Goal: Information Seeking & Learning: Learn about a topic

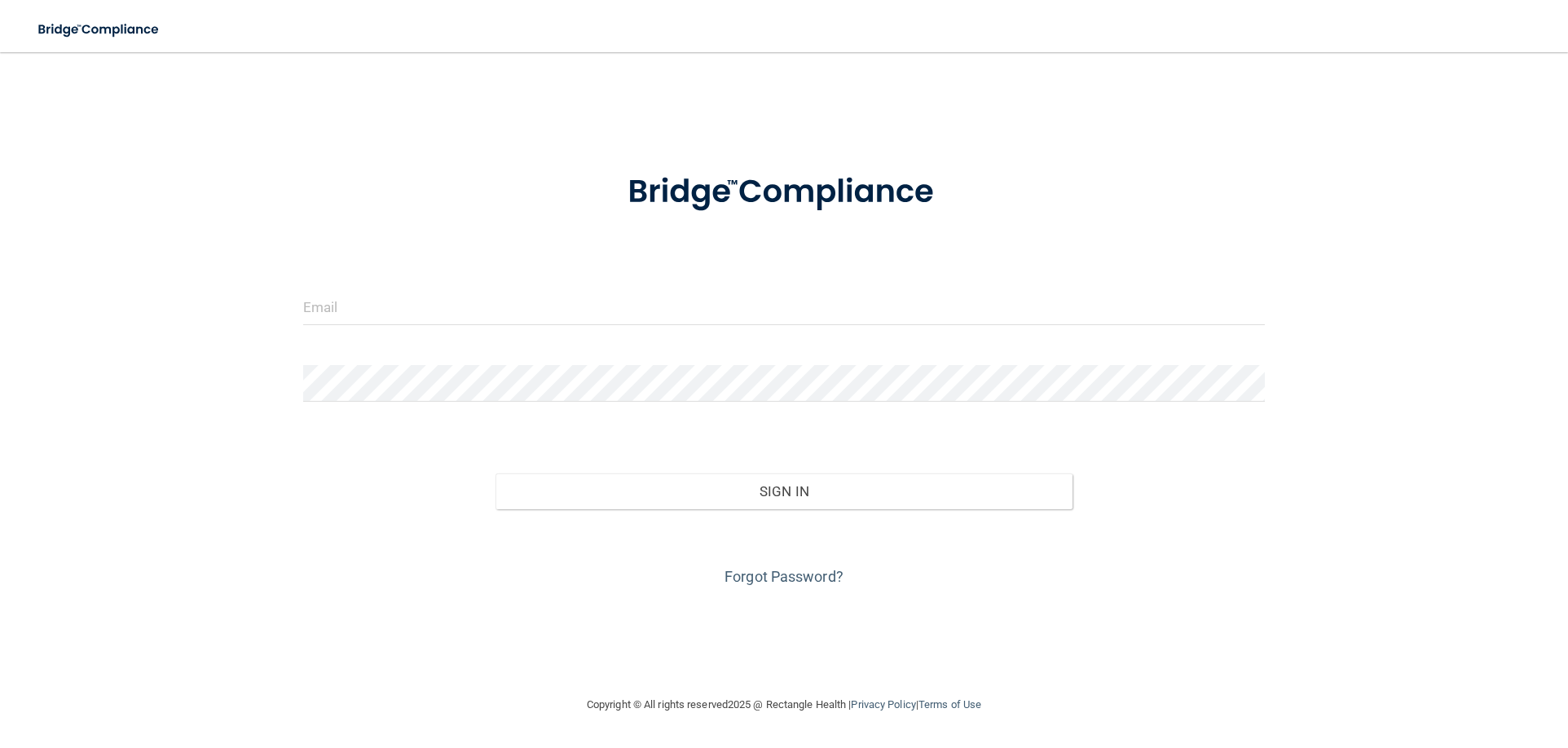
click at [437, 285] on form "Invalid email/password. You don't have permission to access that page. Sign In …" at bounding box center [783, 370] width 961 height 440
click at [429, 291] on input "email" at bounding box center [783, 307] width 961 height 37
type input "frontoffice@nakatanidds.com"
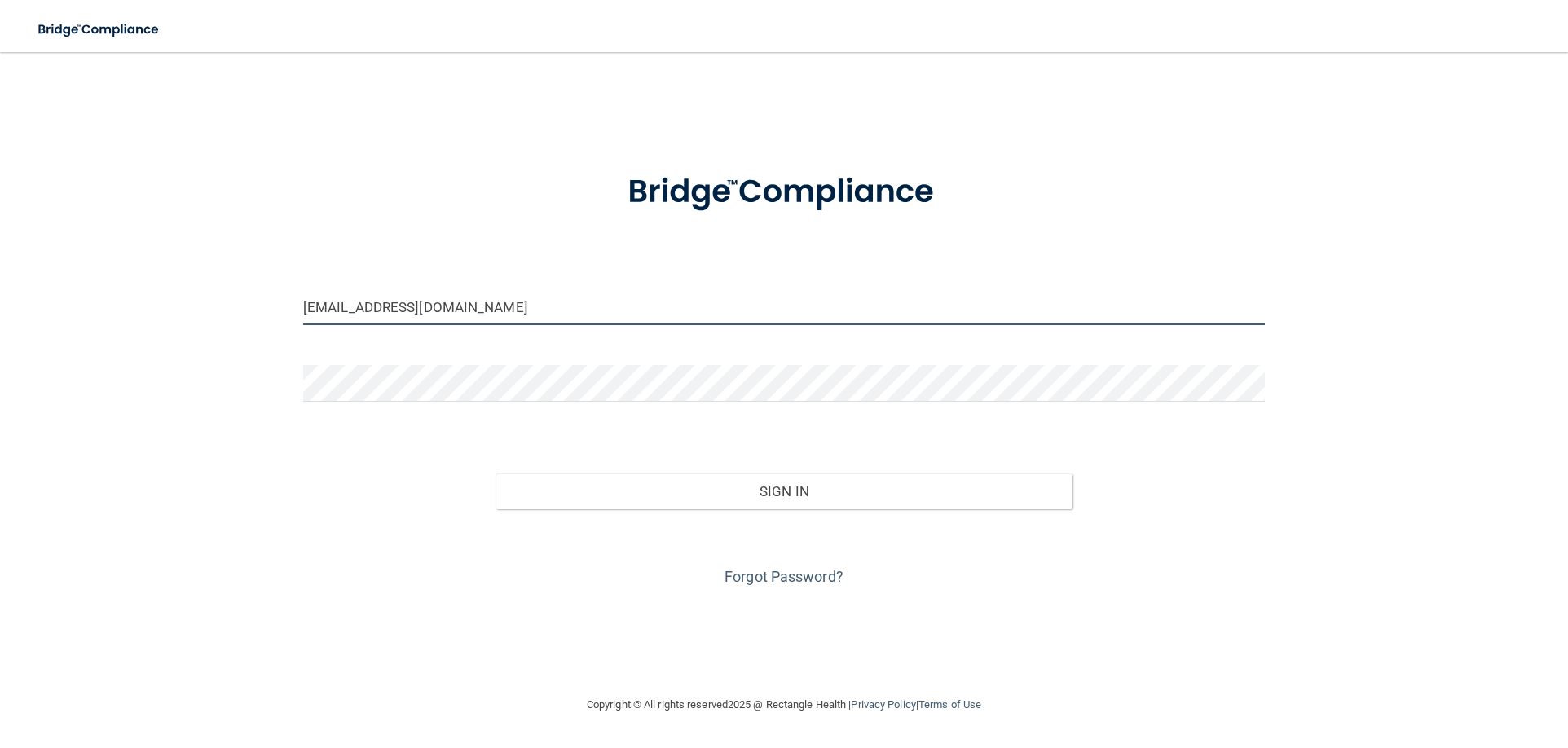
drag, startPoint x: 525, startPoint y: 309, endPoint x: -5, endPoint y: 255, distance: 532.7
click at [0, 255] on html "Toggle navigation Lindsay Whitworth lindsay.whitworth@aol.com Manage My Enterpr…" at bounding box center [784, 374] width 1568 height 748
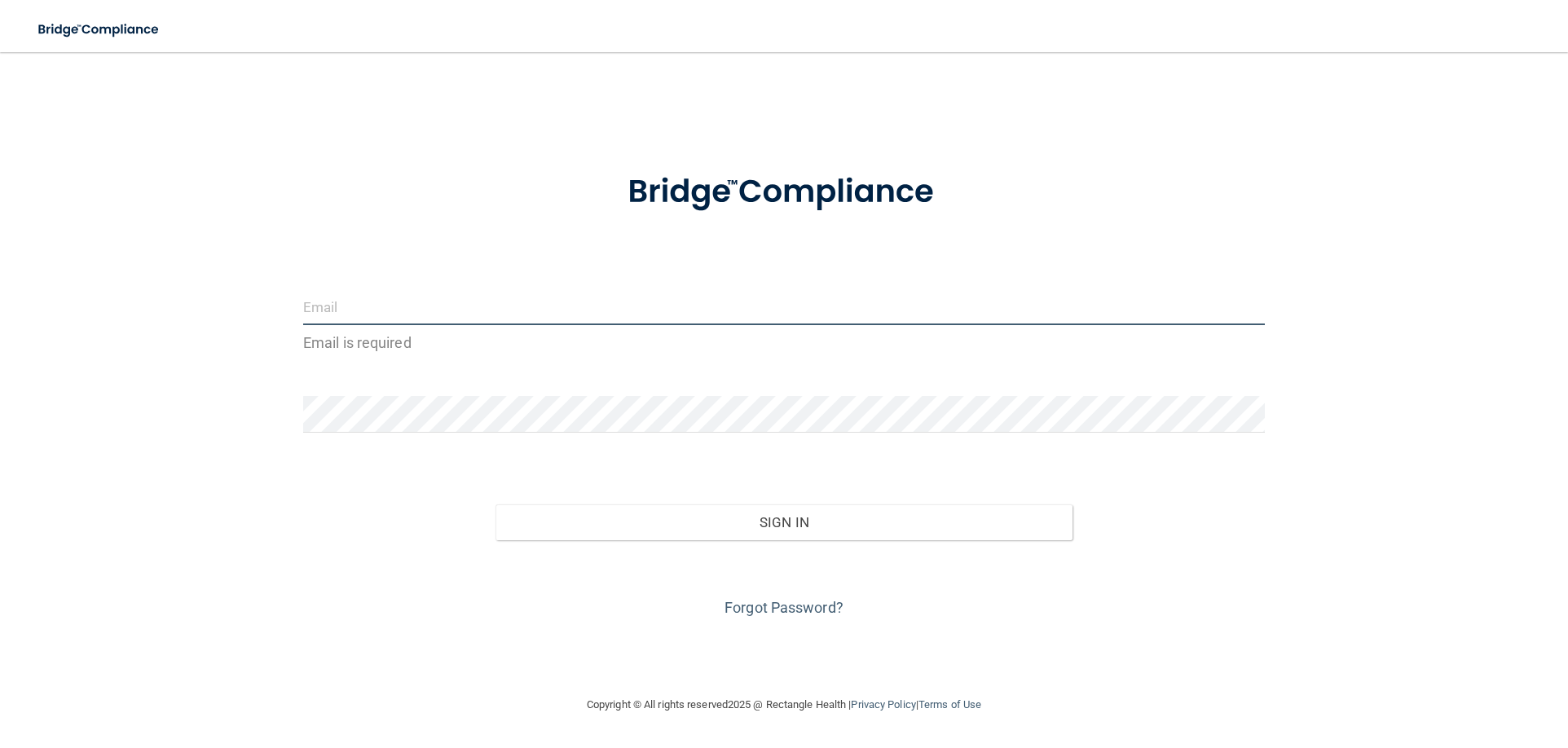
drag, startPoint x: 393, startPoint y: 309, endPoint x: 324, endPoint y: 304, distance: 69.2
click at [324, 304] on input "email" at bounding box center [783, 307] width 961 height 37
type input "[PERSON_NAME][EMAIL_ADDRESS][PERSON_NAME][DOMAIN_NAME]"
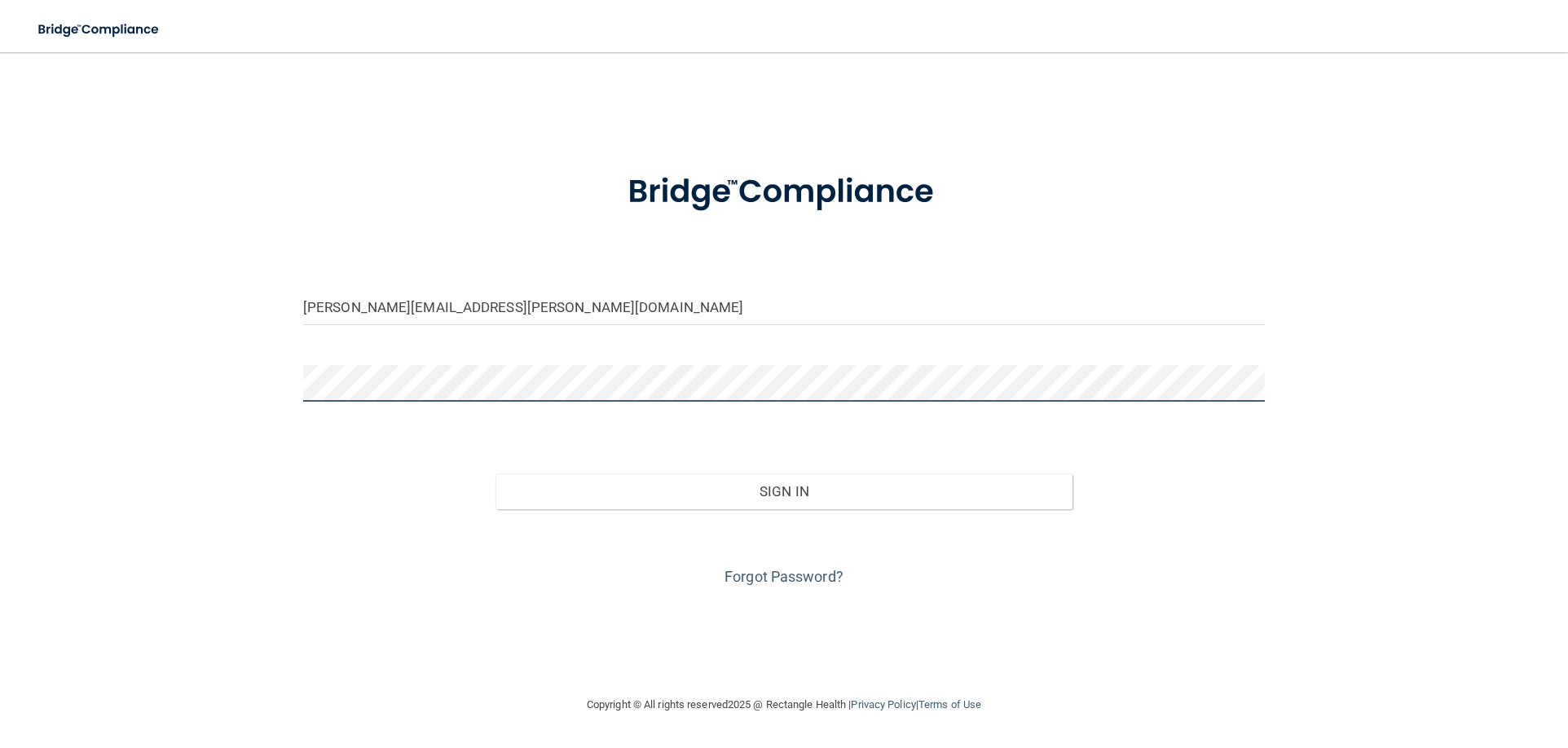
click at [495, 473] on button "Sign In" at bounding box center [783, 491] width 577 height 36
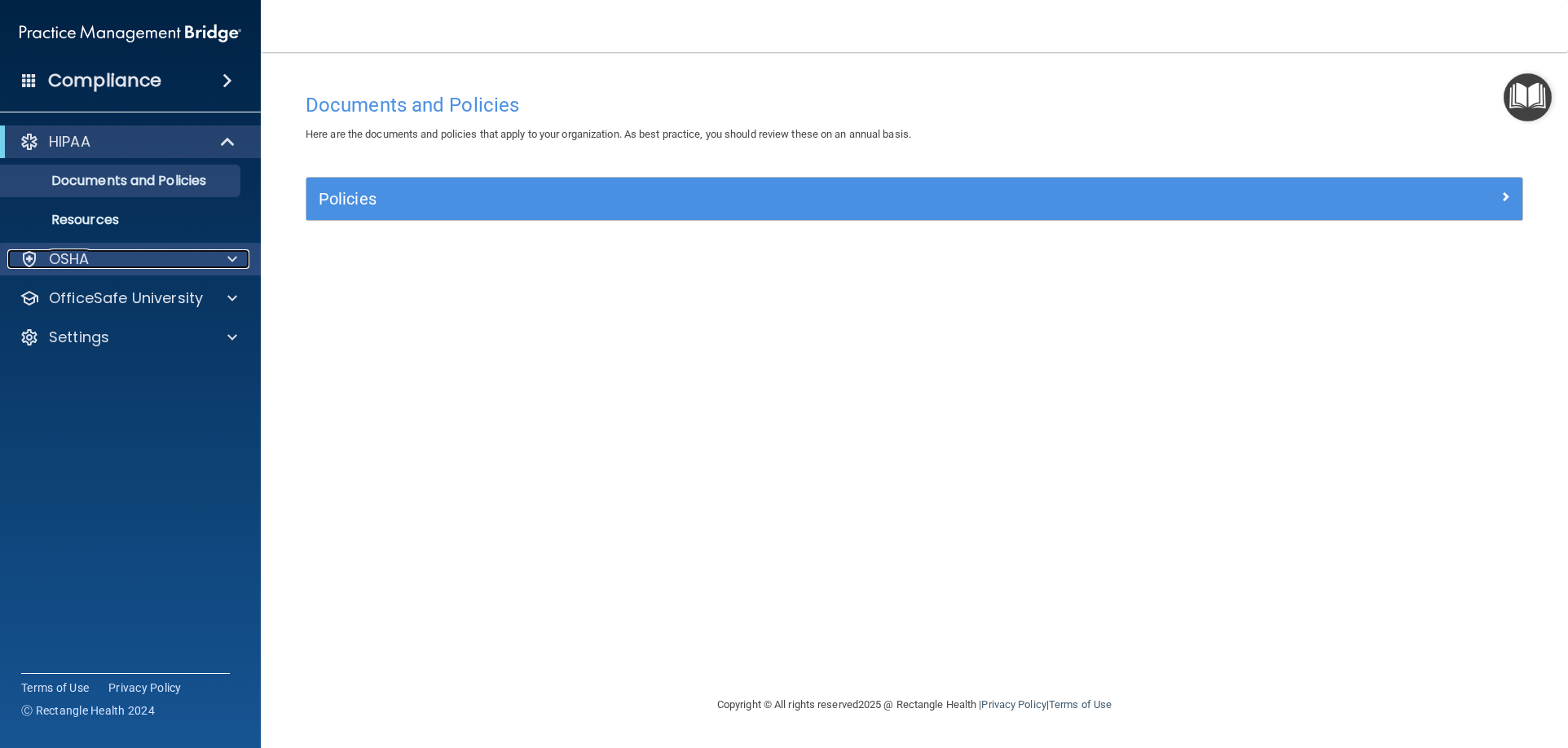
click at [226, 261] on div at bounding box center [230, 259] width 40 height 19
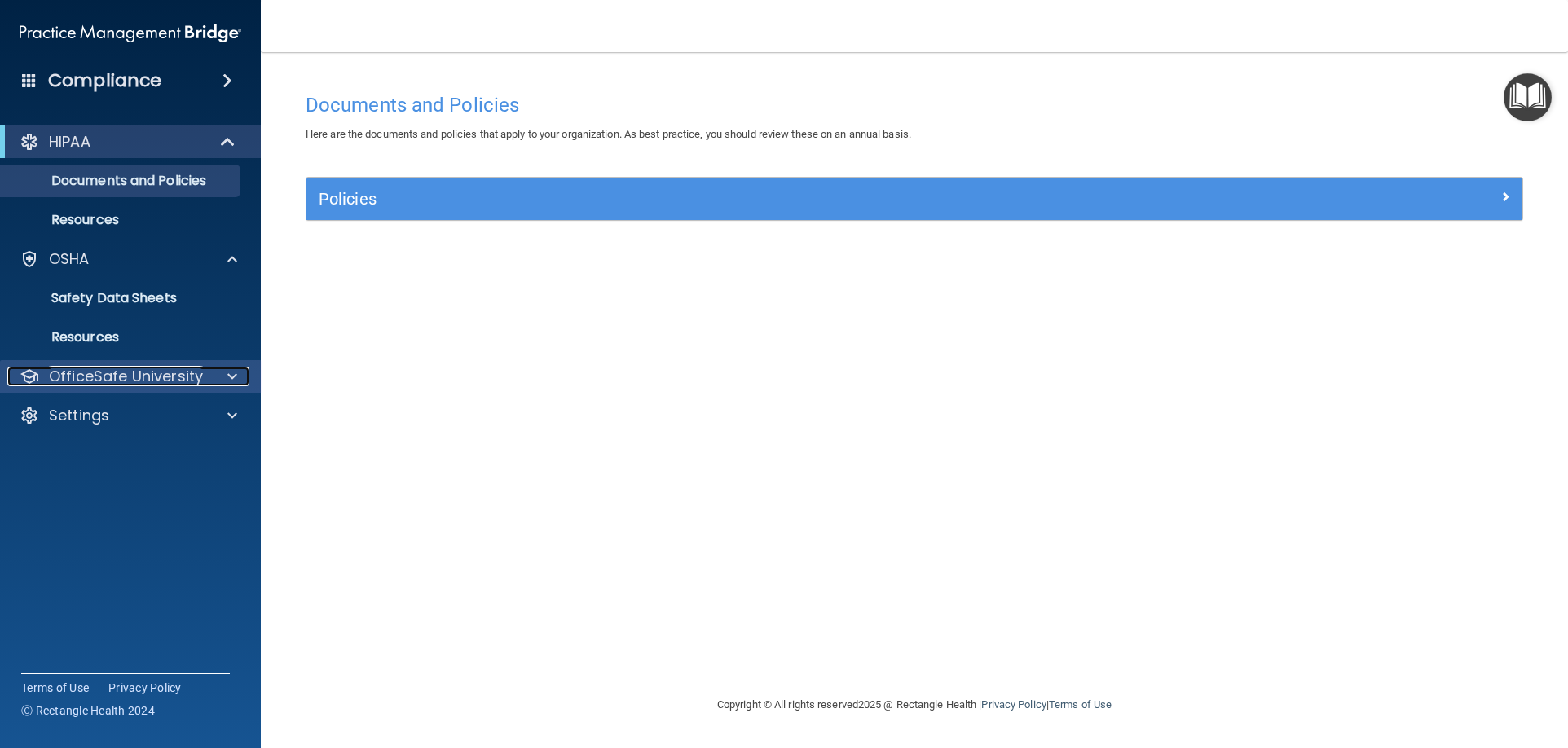
click at [242, 373] on div at bounding box center [230, 377] width 40 height 19
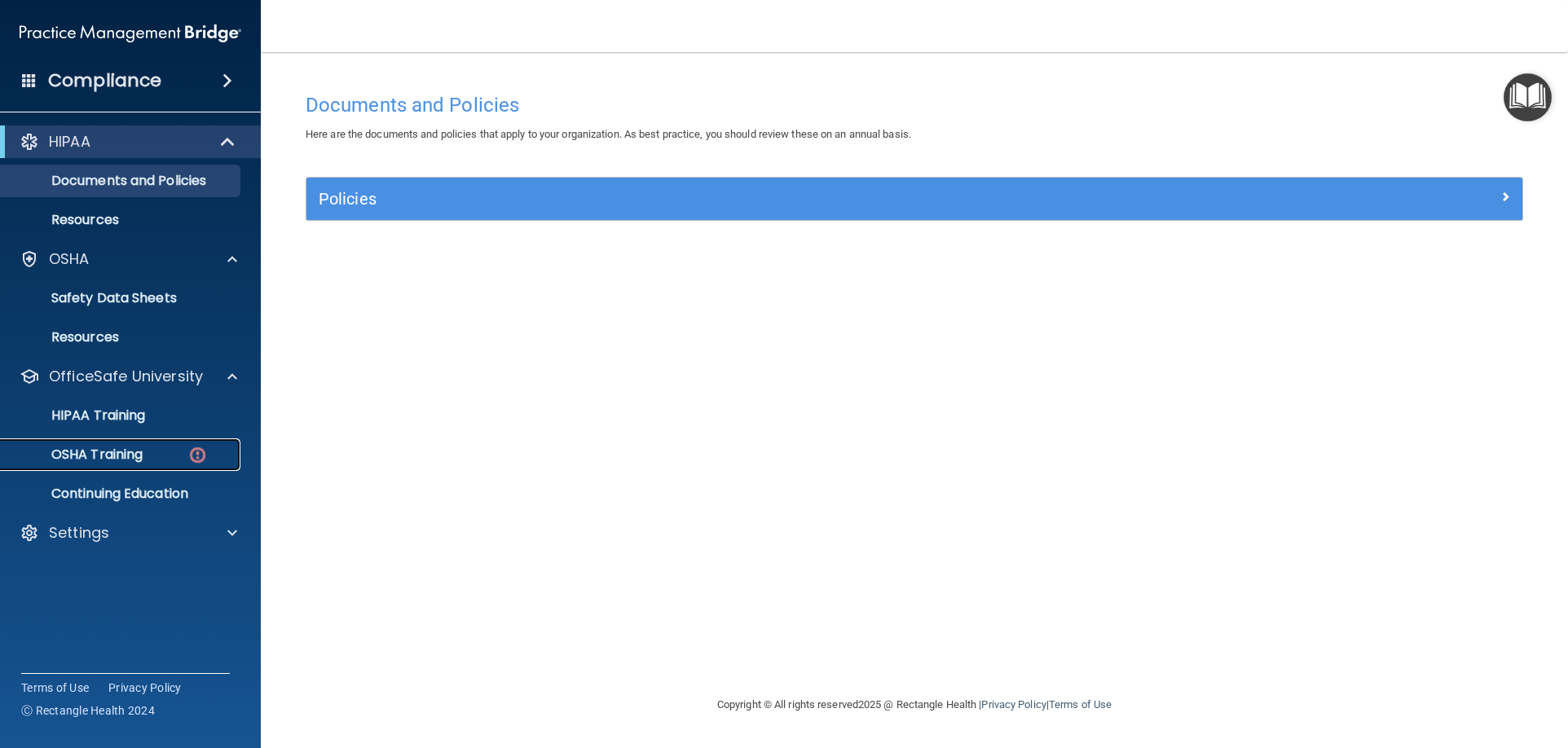
click at [142, 450] on p "OSHA Training" at bounding box center [76, 455] width 132 height 17
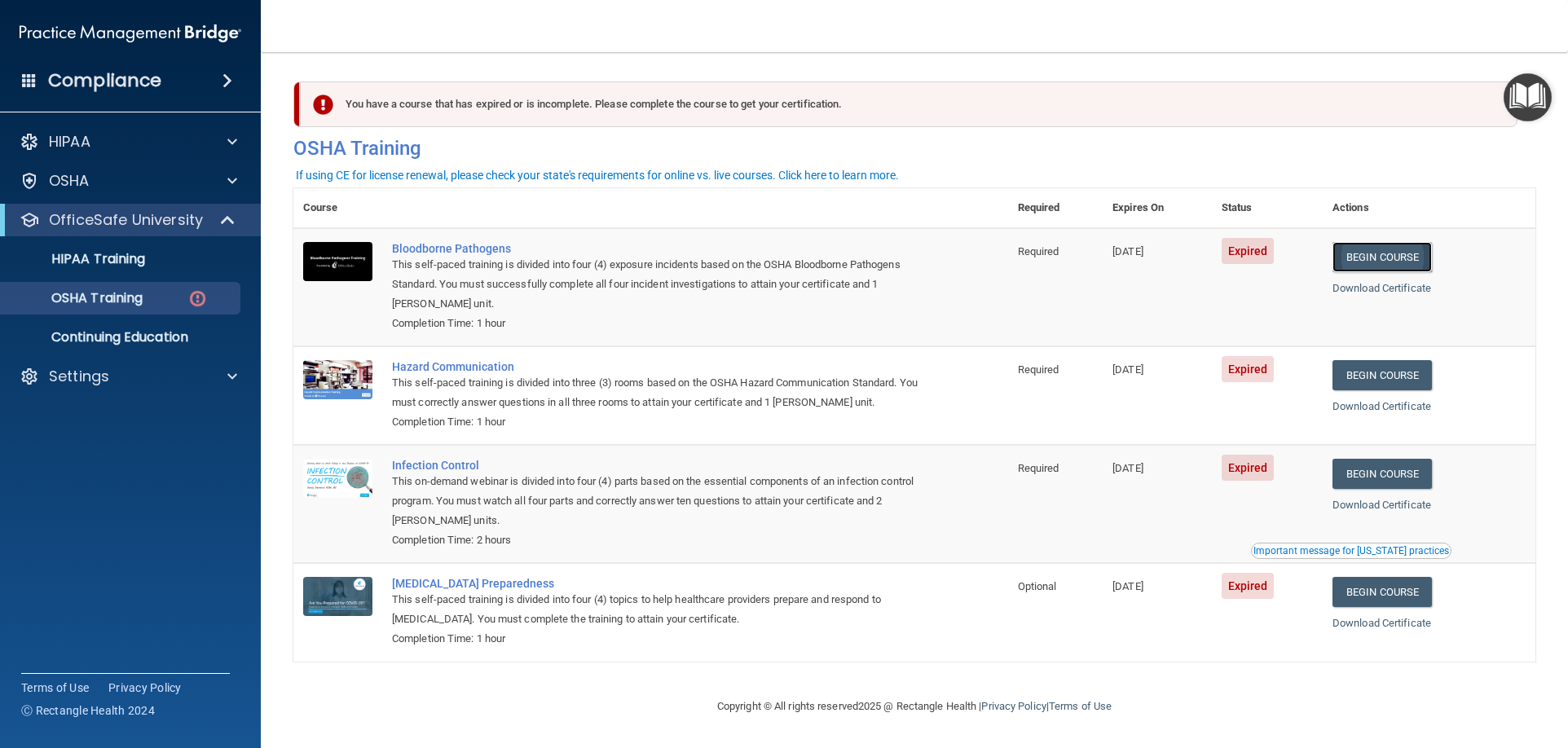
click at [1370, 250] on link "Begin Course" at bounding box center [1382, 257] width 99 height 30
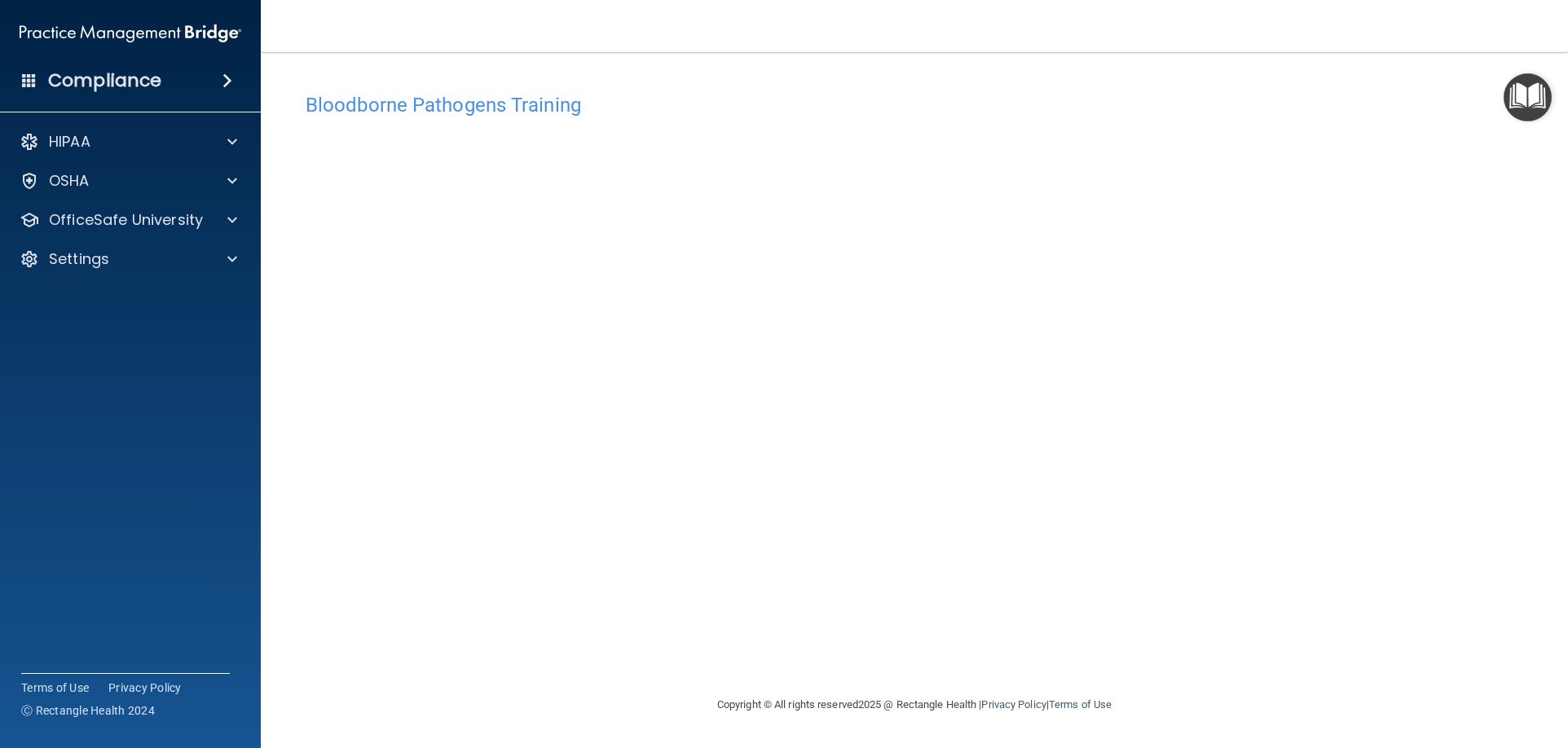
click at [1207, 86] on div "Bloodborne Pathogens Training" at bounding box center [914, 104] width 1241 height 40
click at [213, 221] on div at bounding box center [230, 219] width 40 height 19
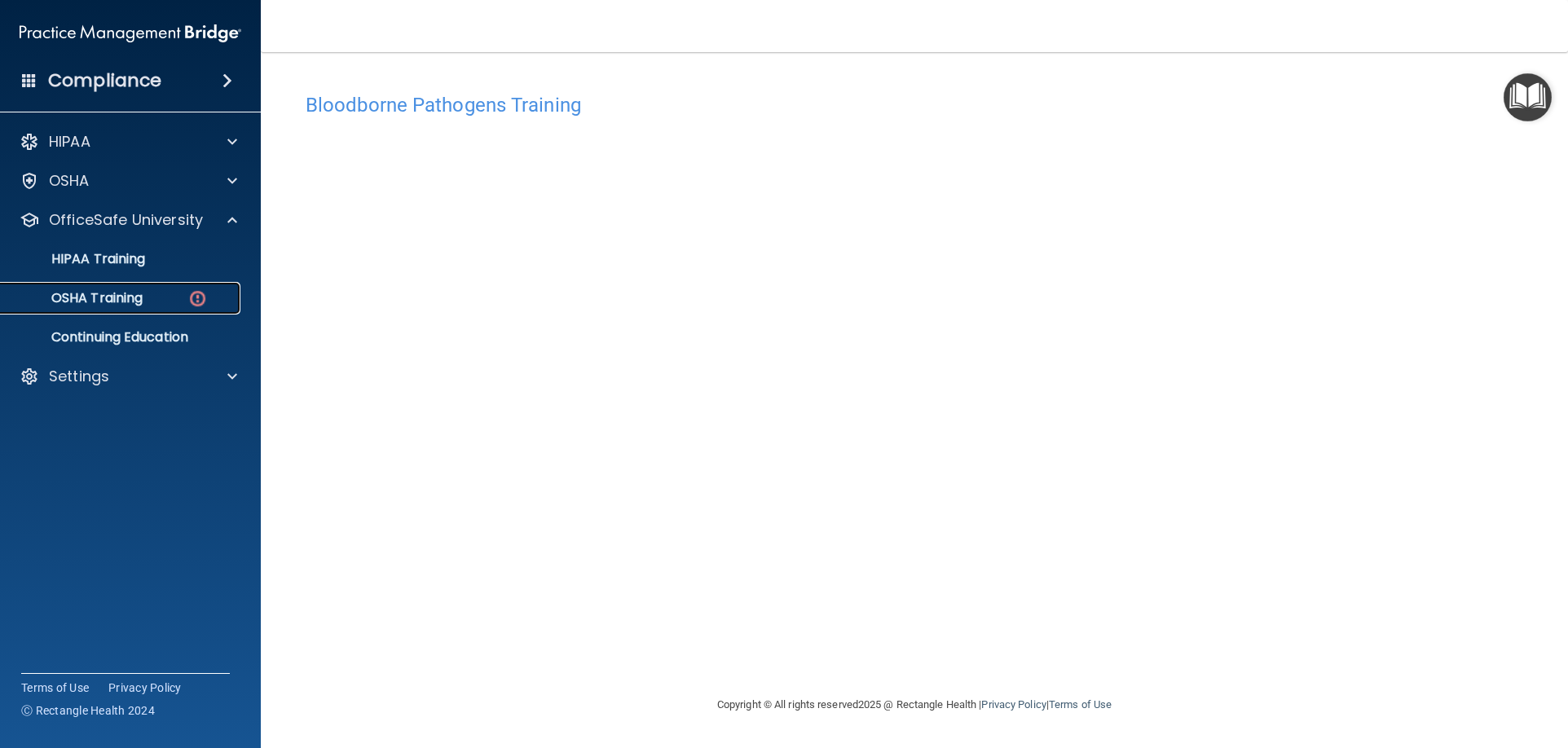
click at [153, 298] on div "OSHA Training" at bounding box center [121, 298] width 222 height 17
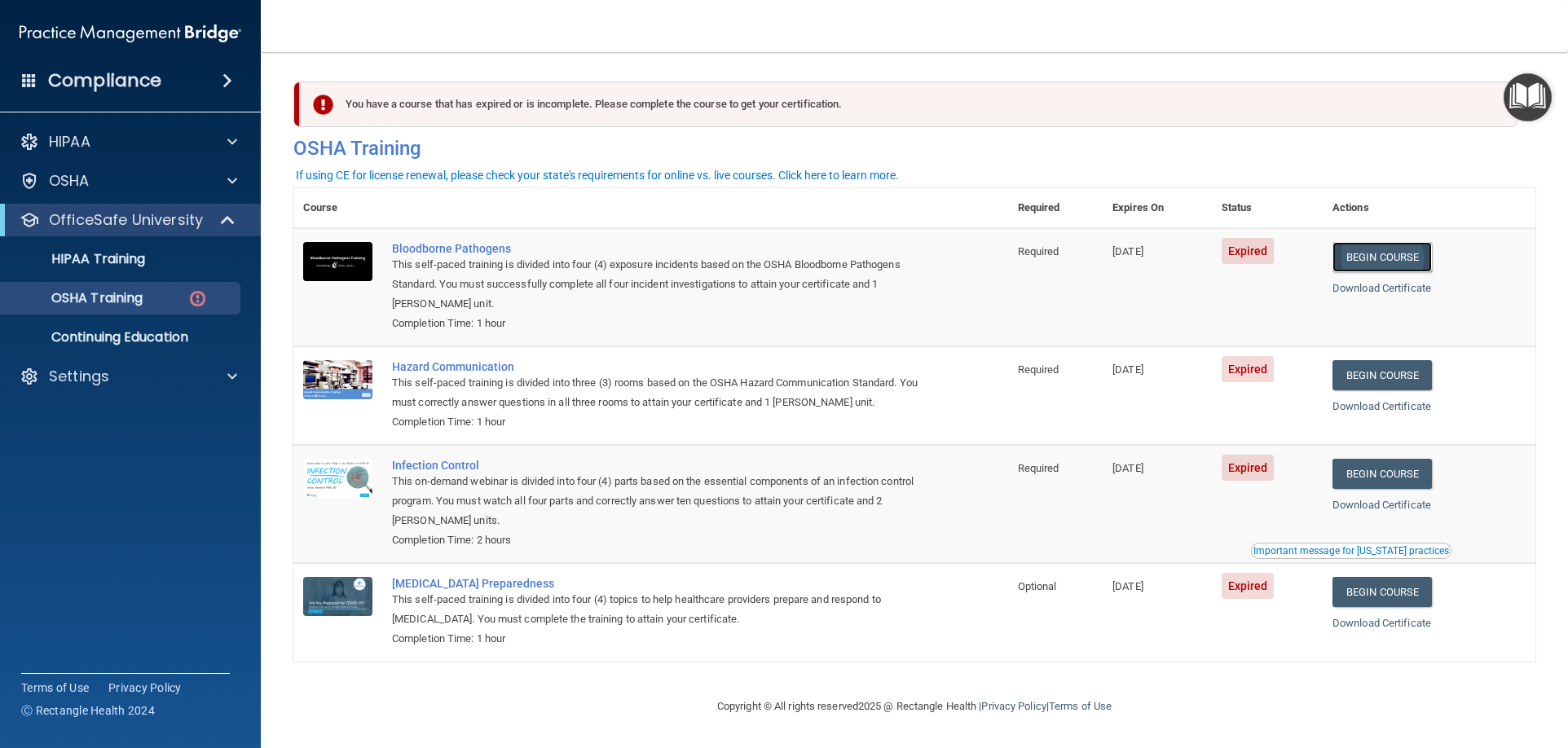
click at [1366, 250] on link "Begin Course" at bounding box center [1382, 257] width 99 height 30
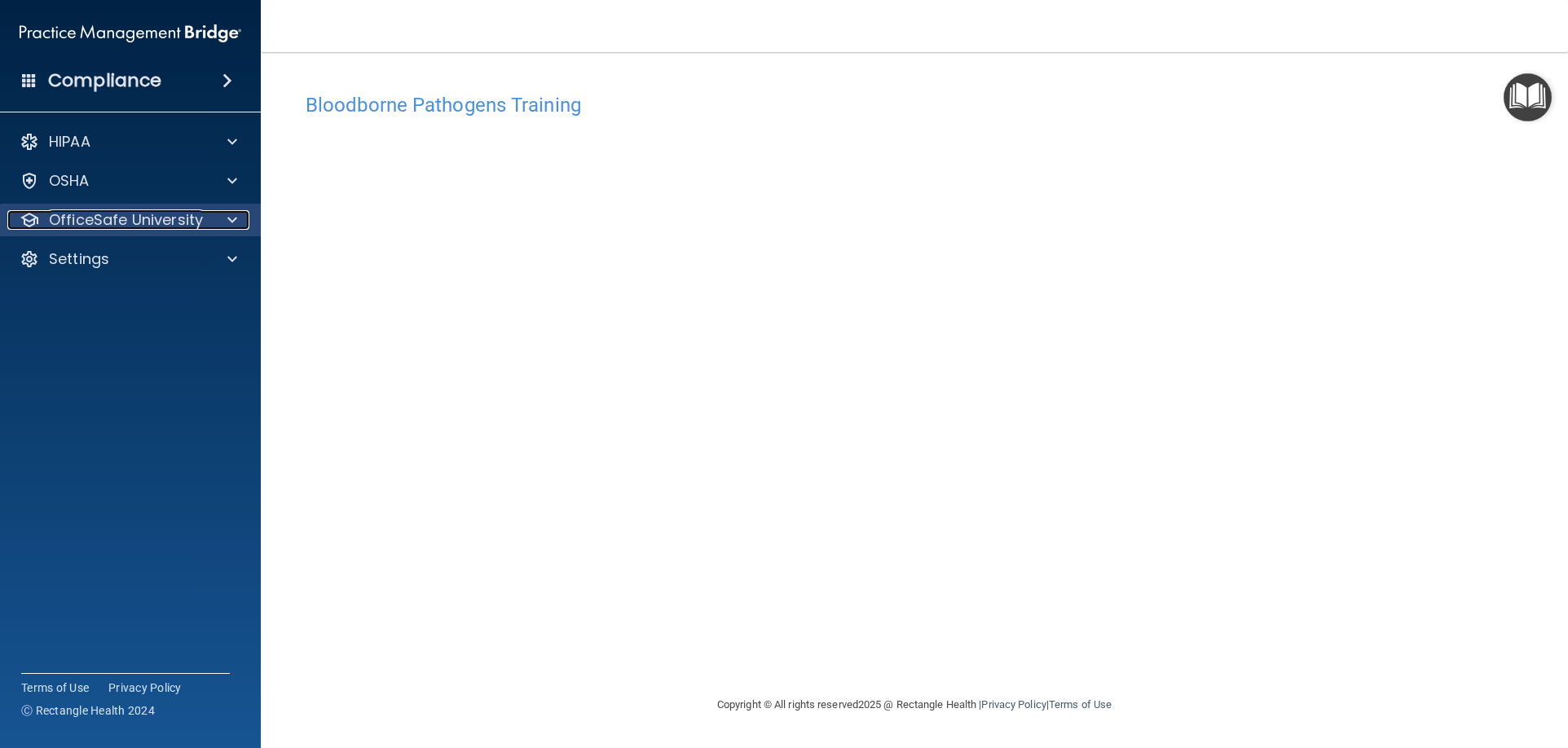
click at [221, 221] on div at bounding box center [230, 219] width 40 height 19
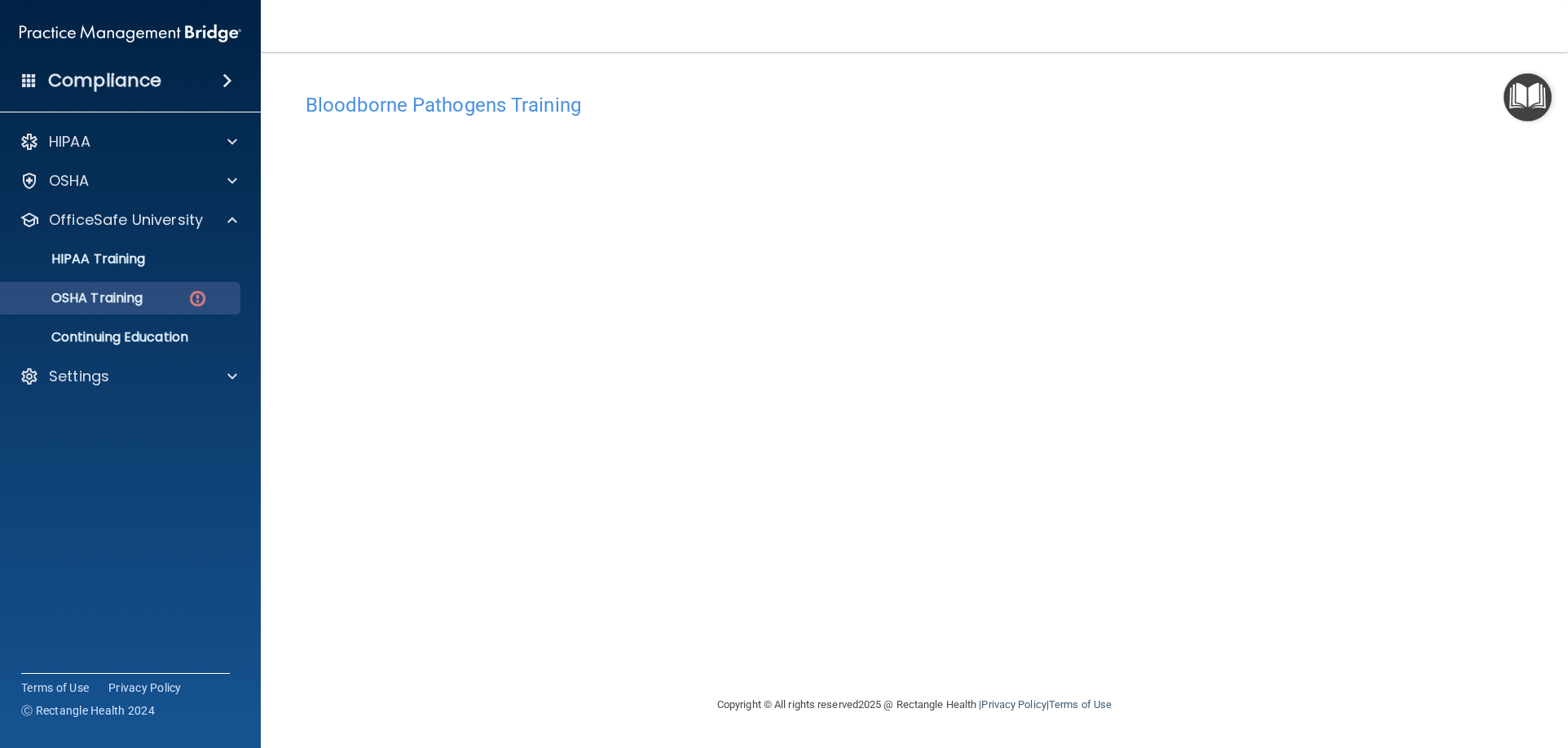
drag, startPoint x: 141, startPoint y: 279, endPoint x: 140, endPoint y: 289, distance: 10.0
click at [140, 289] on ul "HIPAA Training OSHA Training Continuing Education" at bounding box center [131, 295] width 295 height 118
click at [138, 292] on p "OSHA Training" at bounding box center [76, 298] width 132 height 17
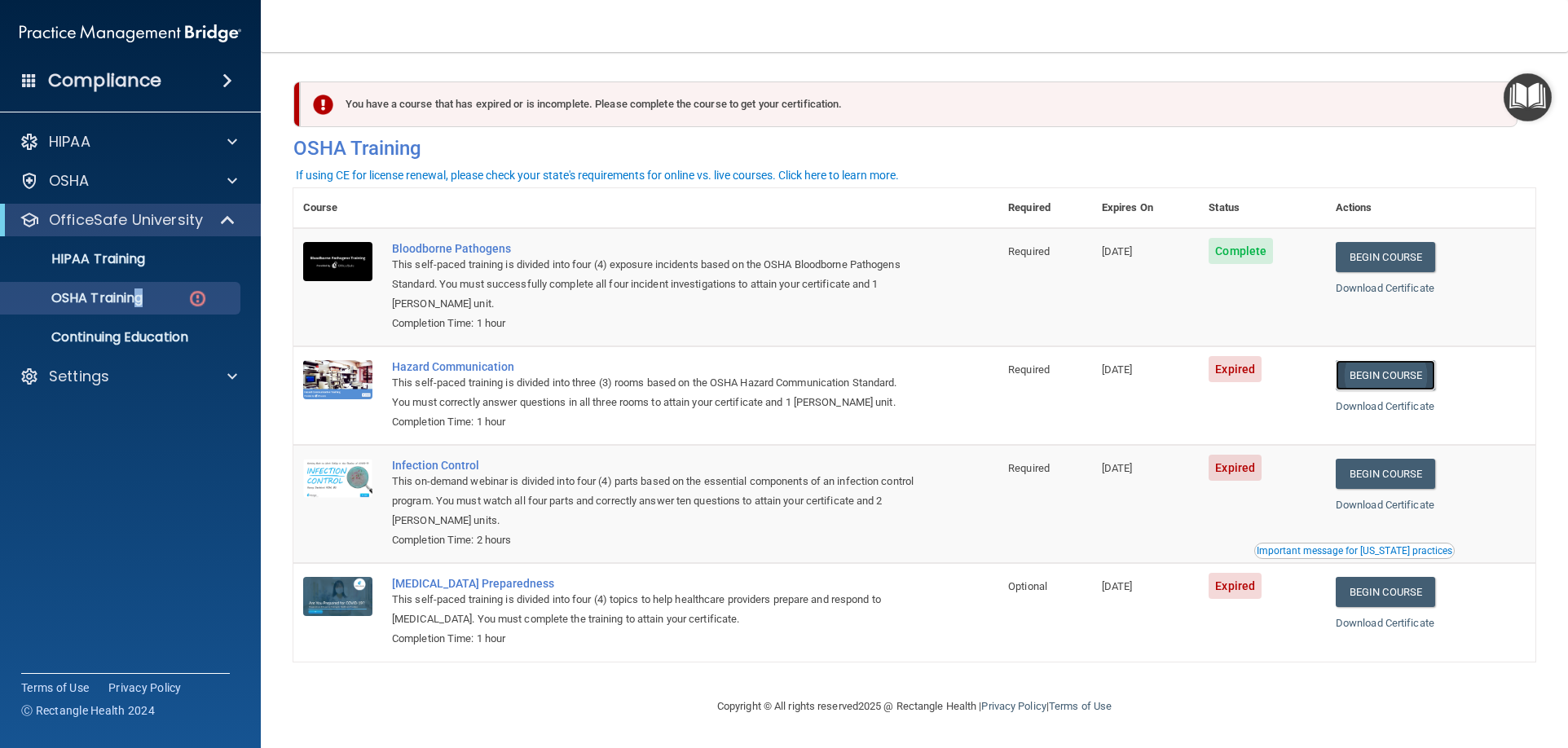
click at [1353, 375] on link "Begin Course" at bounding box center [1385, 375] width 99 height 30
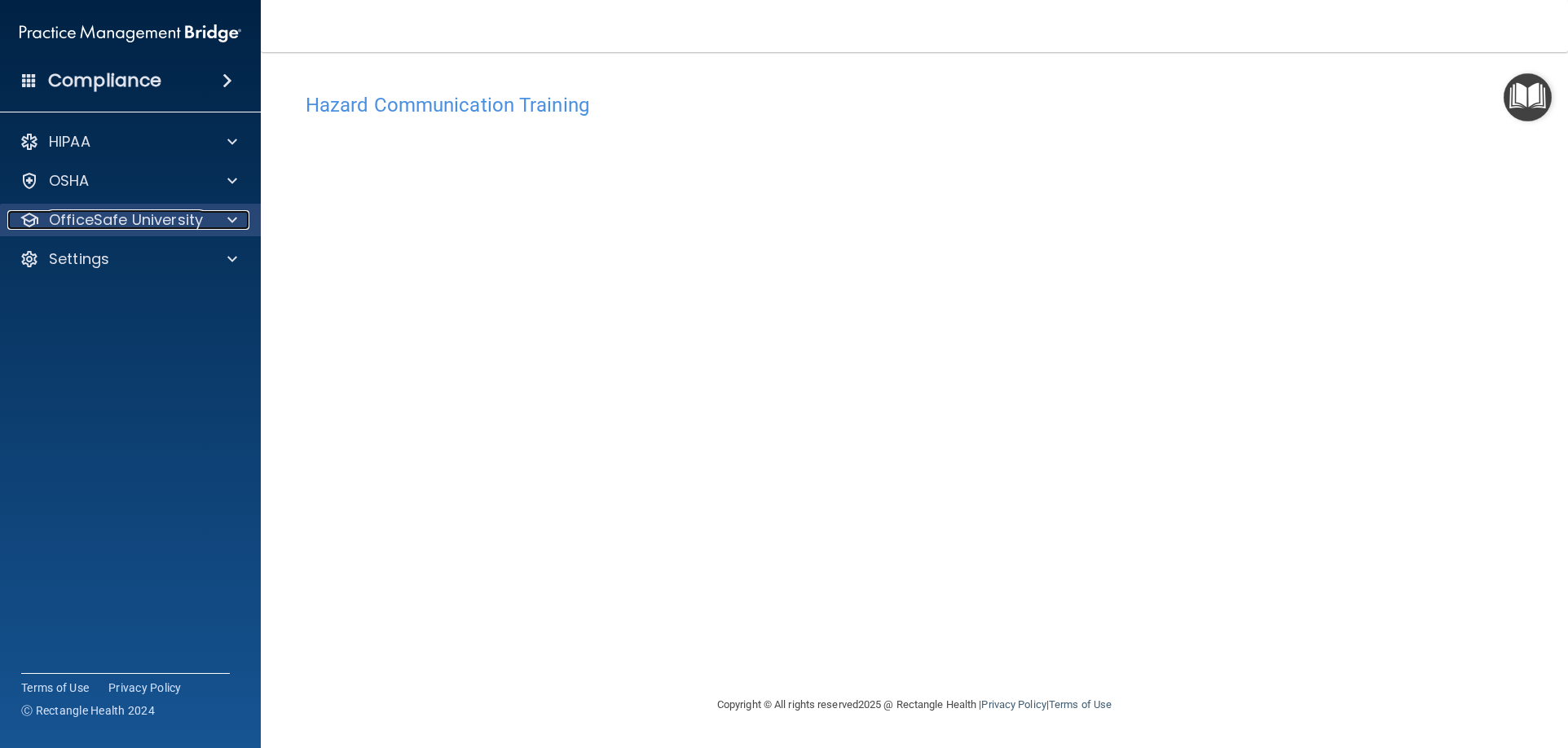
click at [69, 229] on p "OfficeSafe University" at bounding box center [126, 219] width 154 height 19
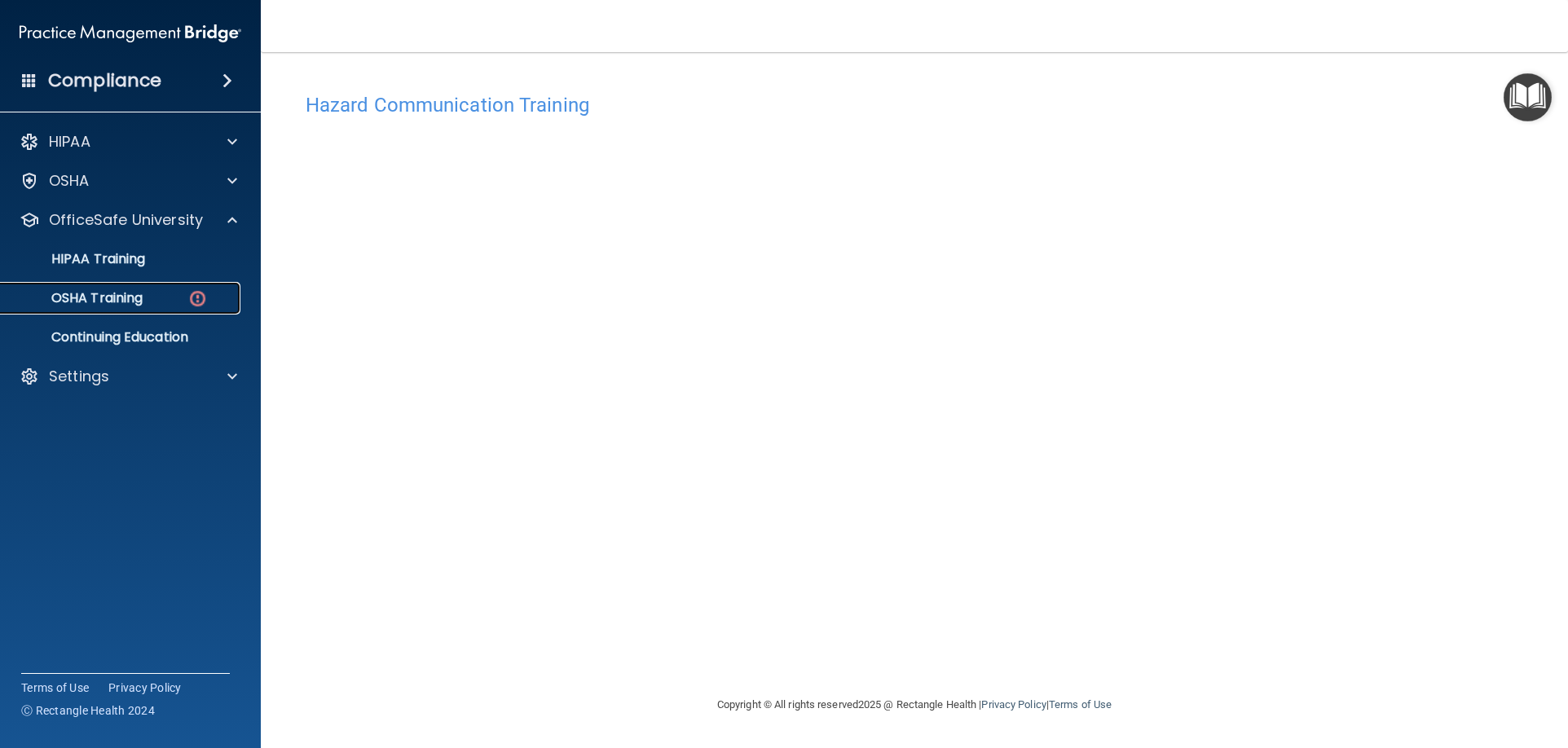
click at [109, 296] on p "OSHA Training" at bounding box center [76, 298] width 132 height 17
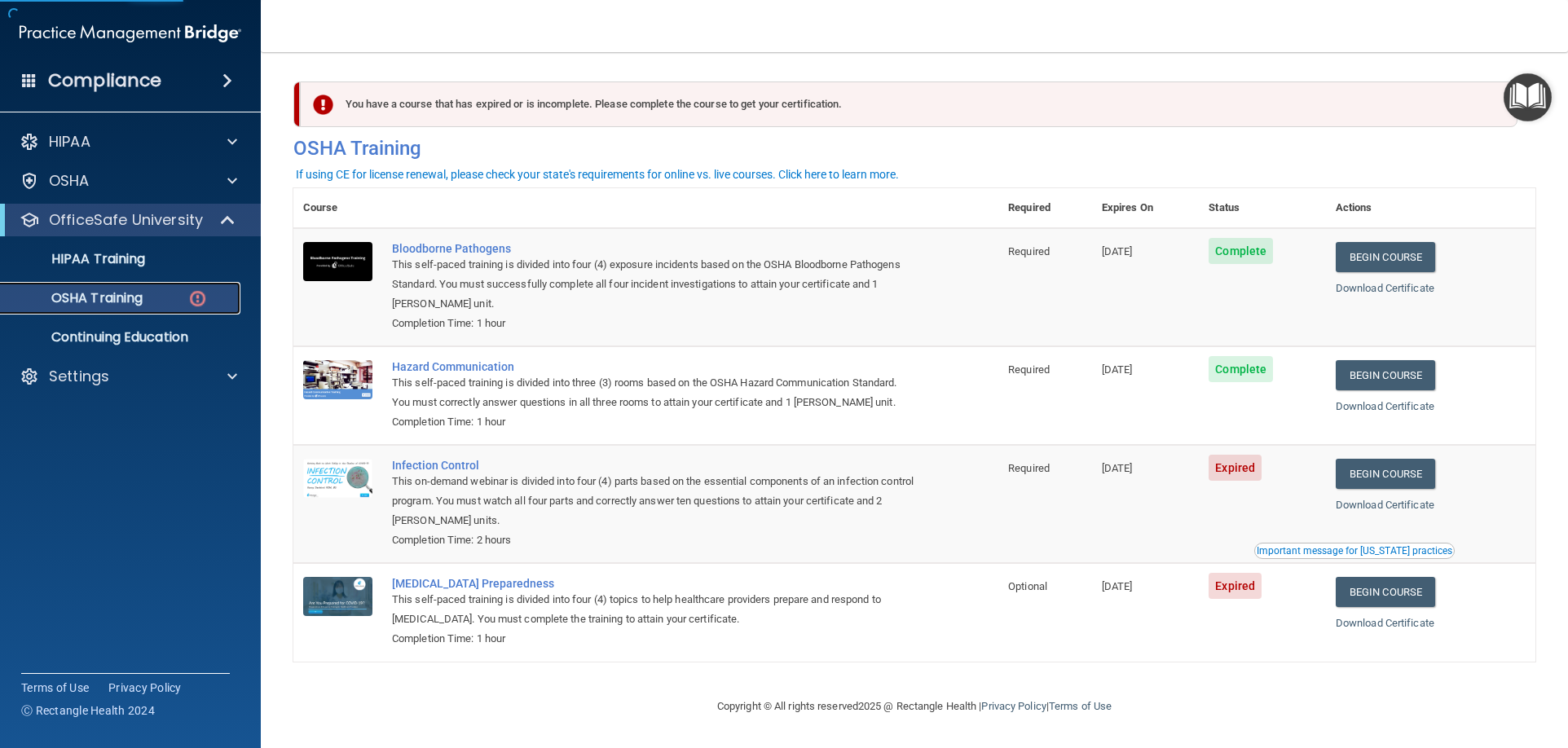
scroll to position [2, 0]
click at [1375, 477] on link "Begin Course" at bounding box center [1385, 474] width 99 height 30
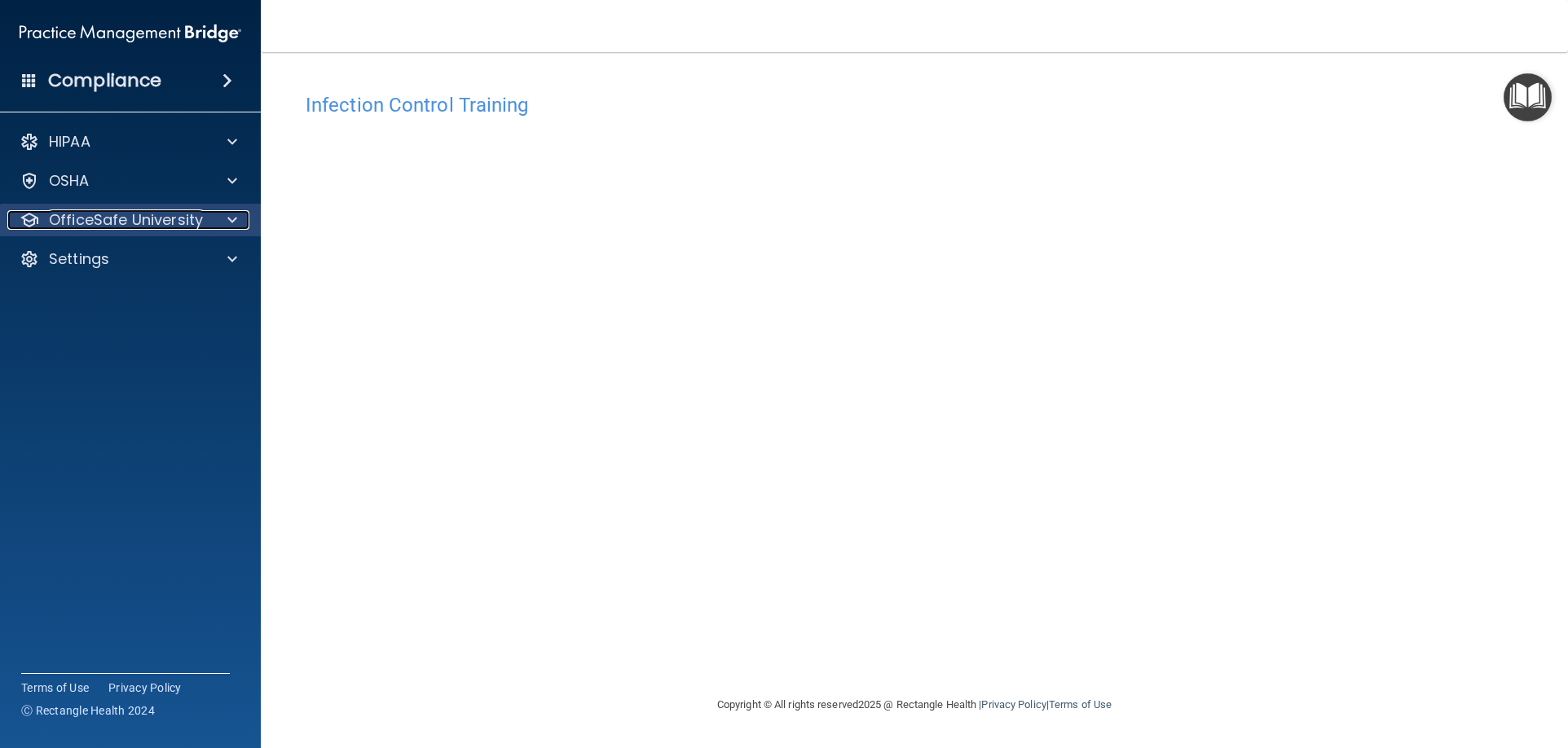
click at [130, 221] on p "OfficeSafe University" at bounding box center [126, 219] width 154 height 19
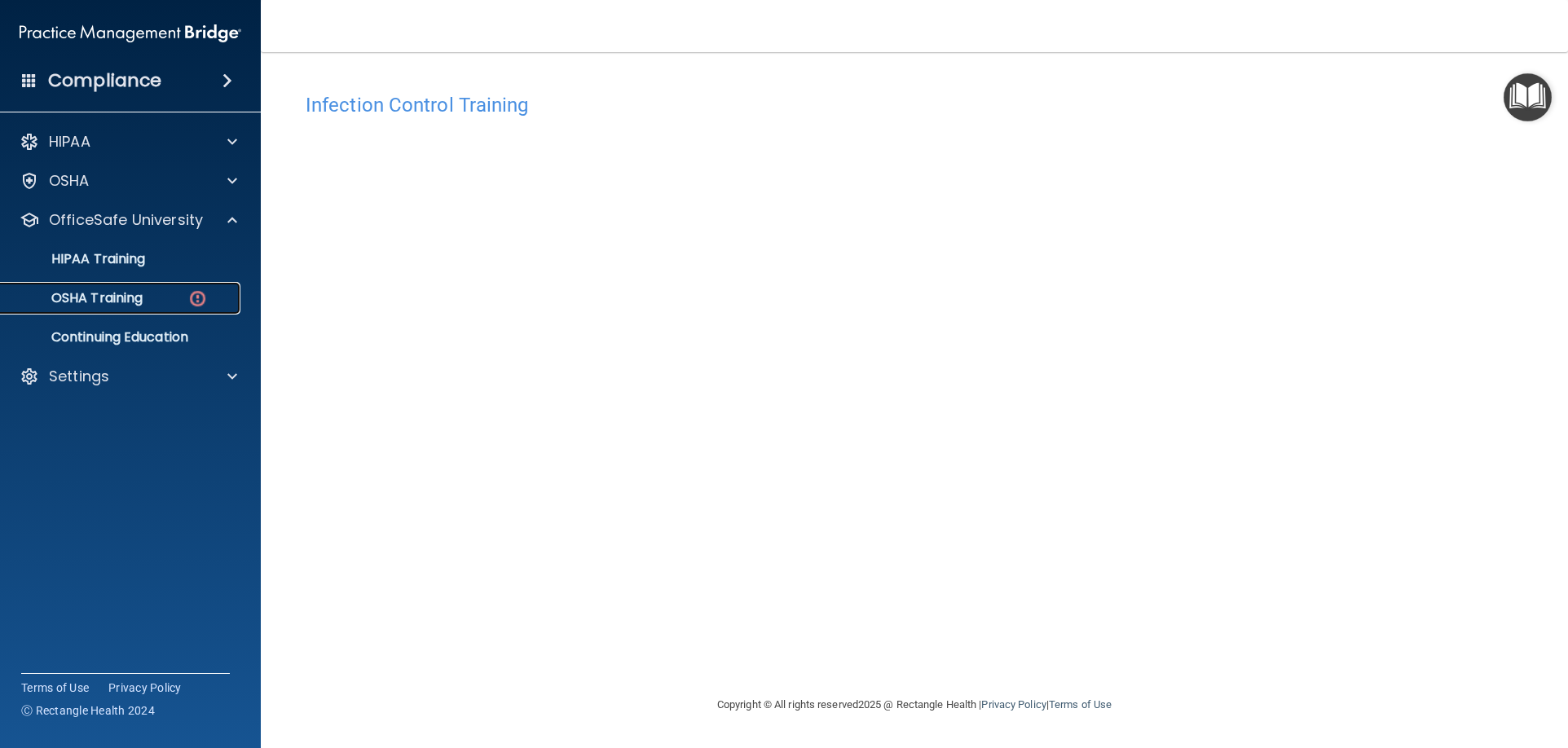
click at [121, 294] on p "OSHA Training" at bounding box center [76, 298] width 132 height 17
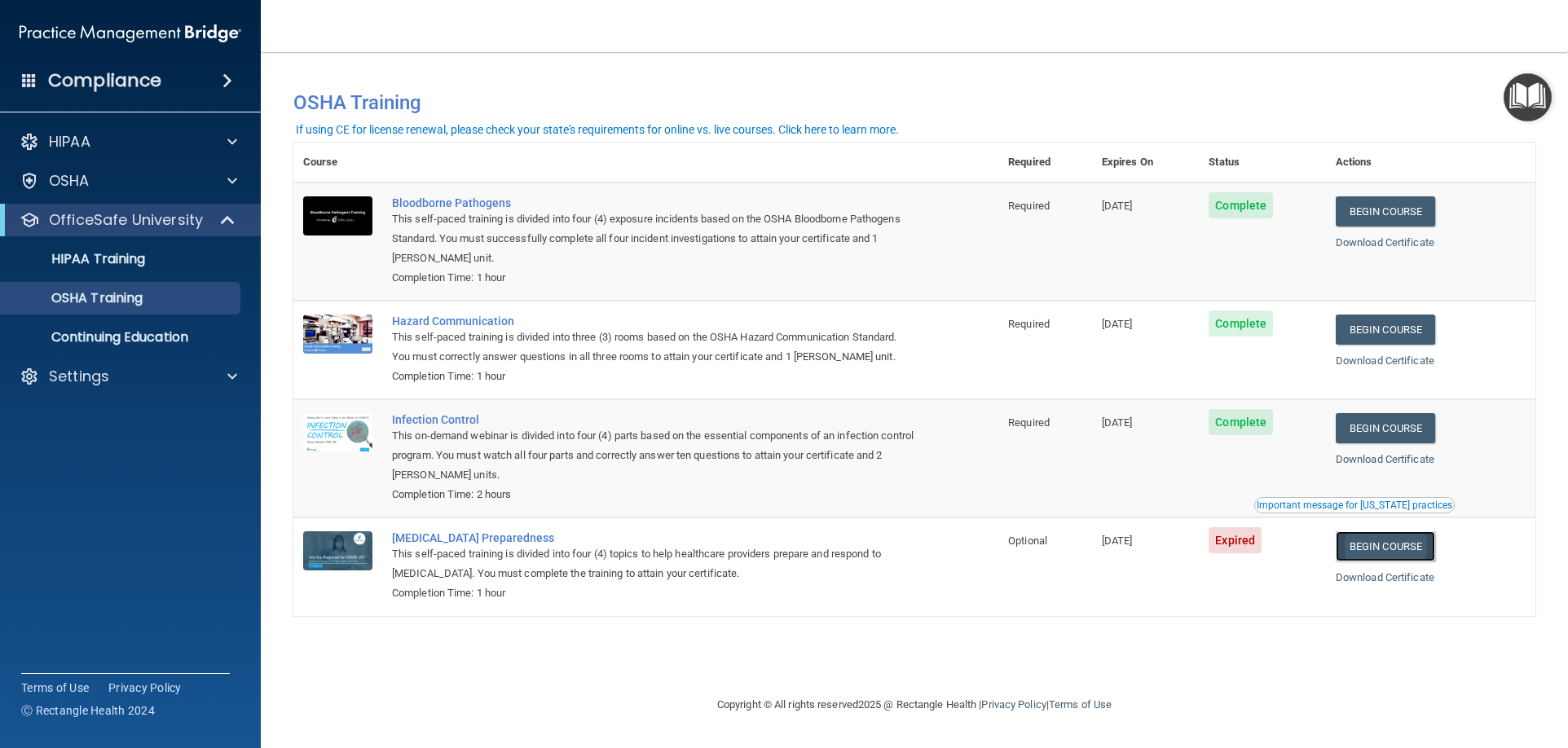
click at [1377, 550] on link "Begin Course" at bounding box center [1385, 546] width 99 height 30
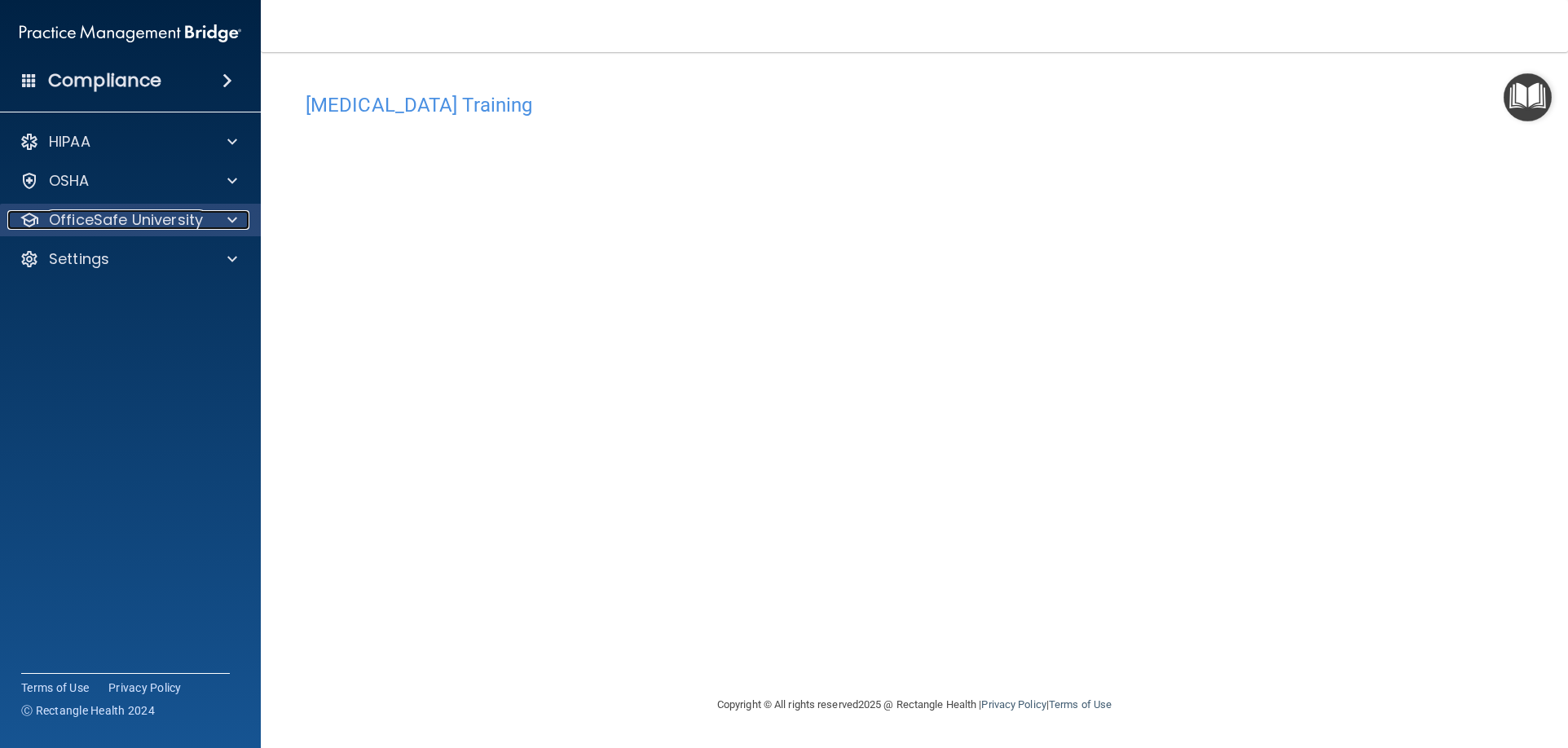
click at [147, 222] on p "OfficeSafe University" at bounding box center [126, 219] width 154 height 19
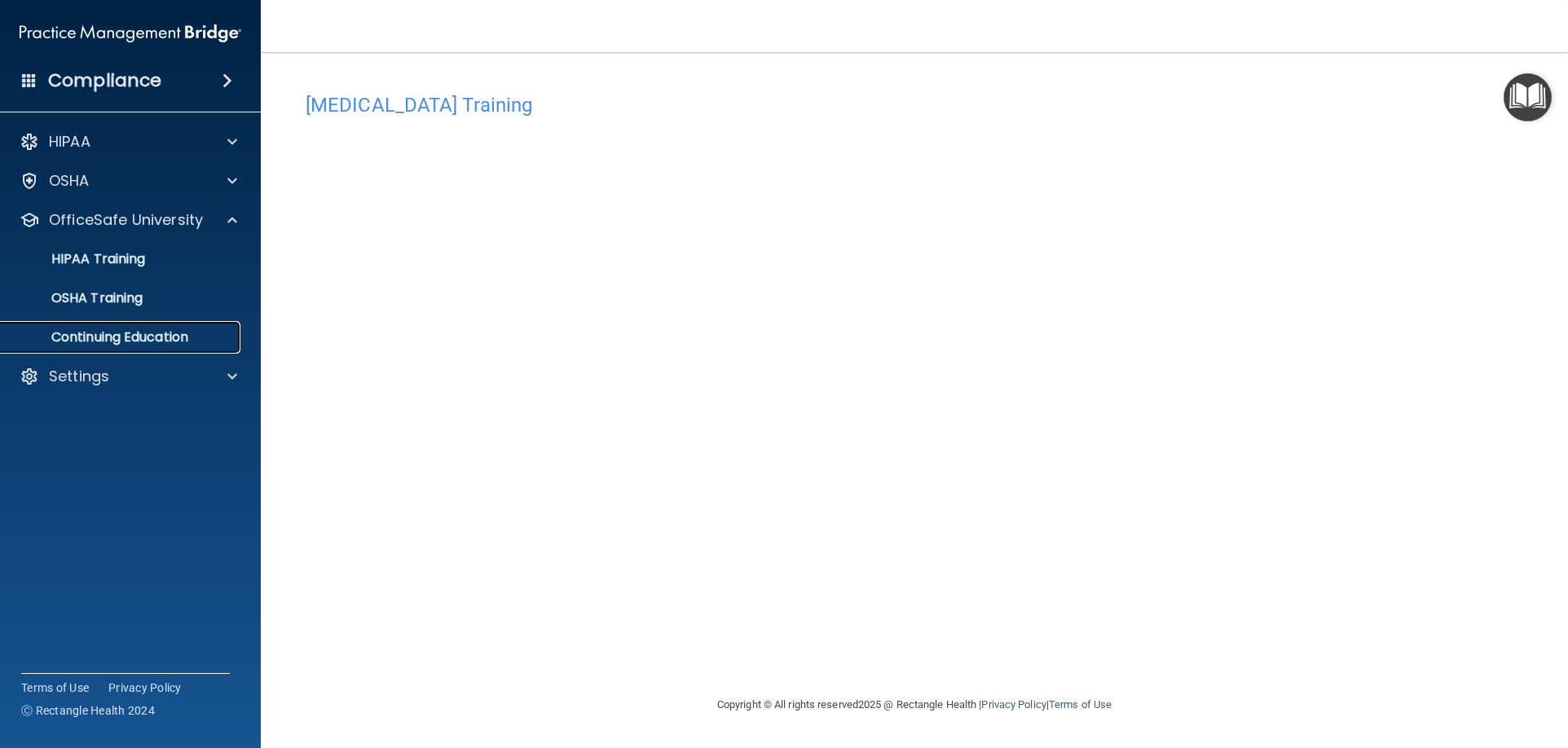
click at [149, 332] on p "Continuing Education" at bounding box center [121, 337] width 222 height 17
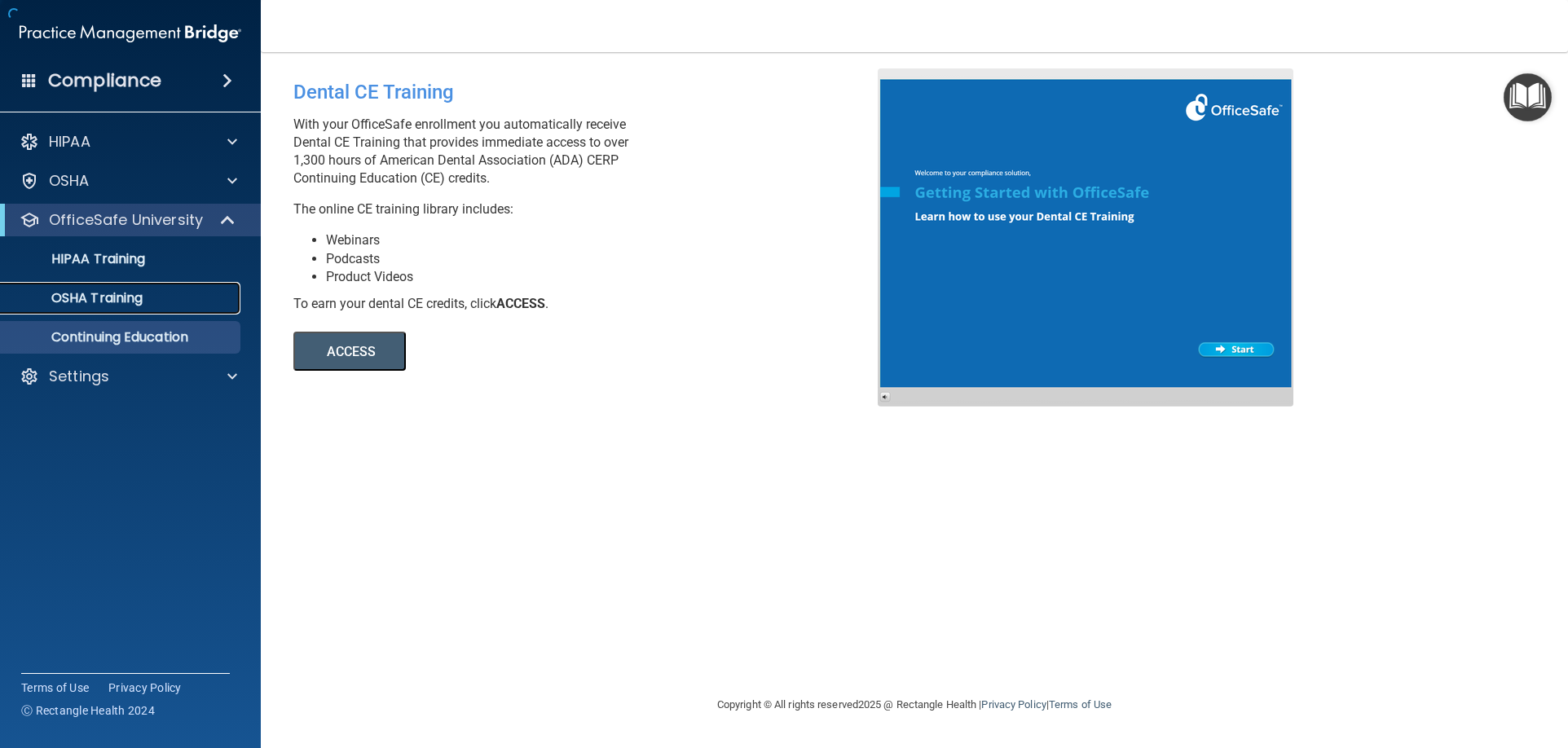
click at [145, 300] on div "OSHA Training" at bounding box center [121, 298] width 222 height 17
